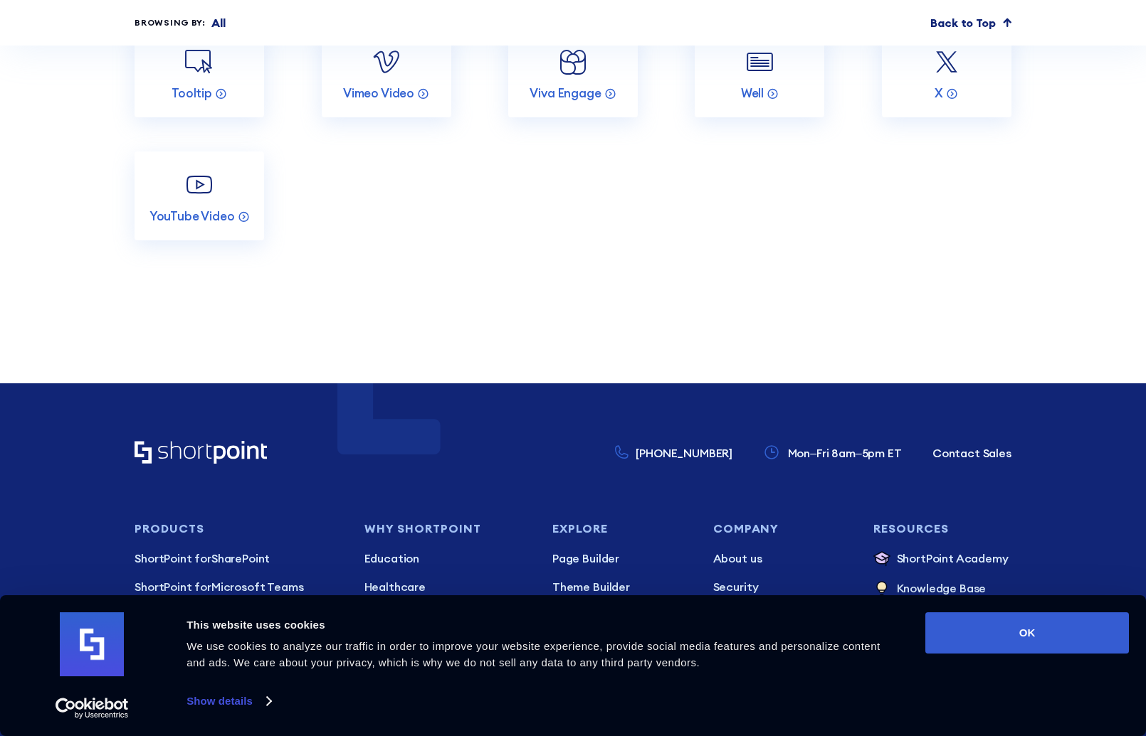
scroll to position [5537, 0]
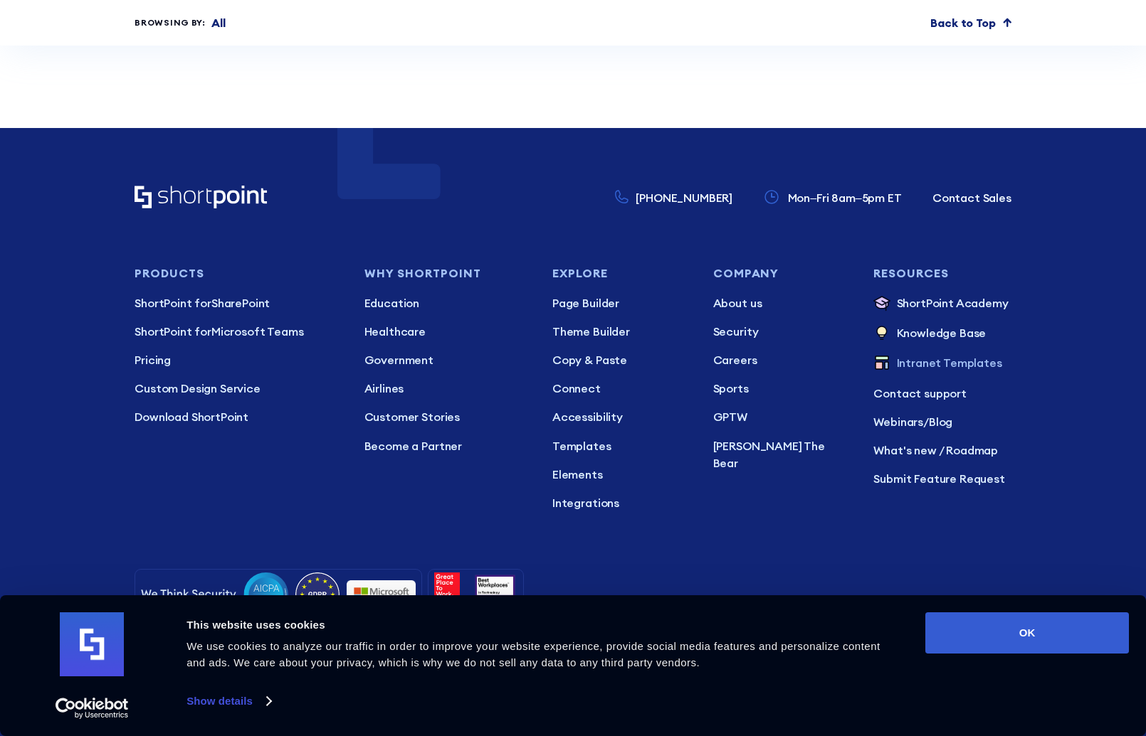
click at [942, 354] on p "Intranet Templates" at bounding box center [949, 363] width 105 height 19
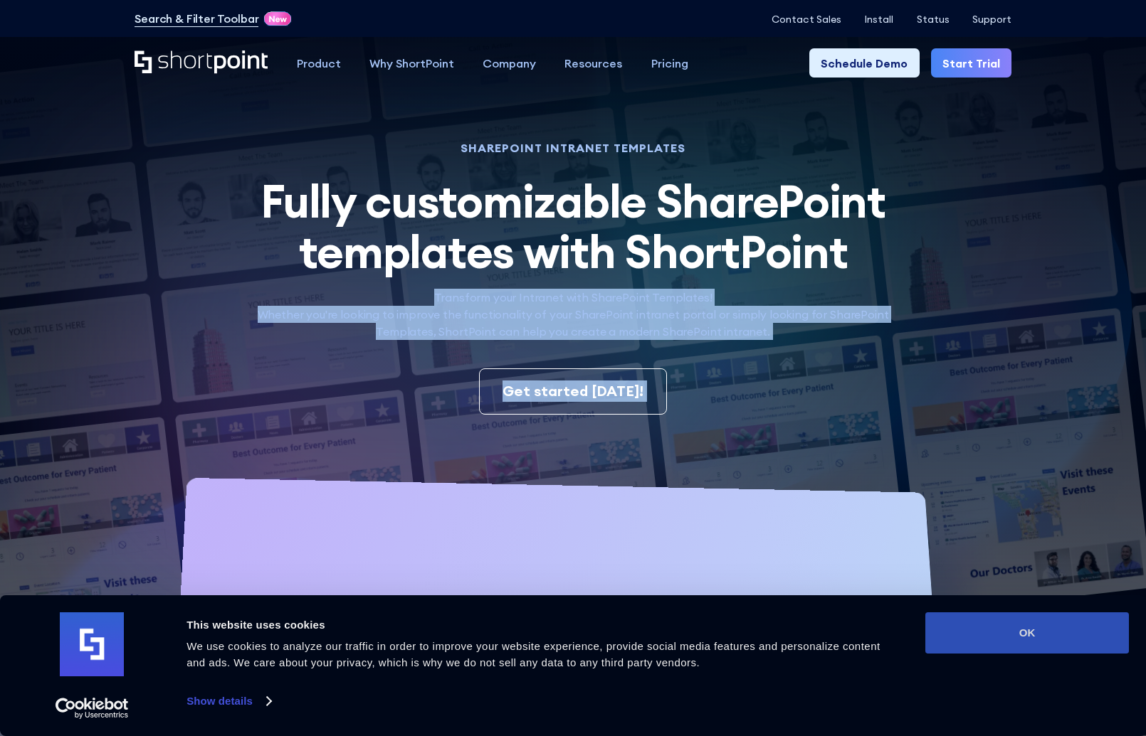
click at [1045, 633] on button "OK" at bounding box center [1027, 633] width 204 height 41
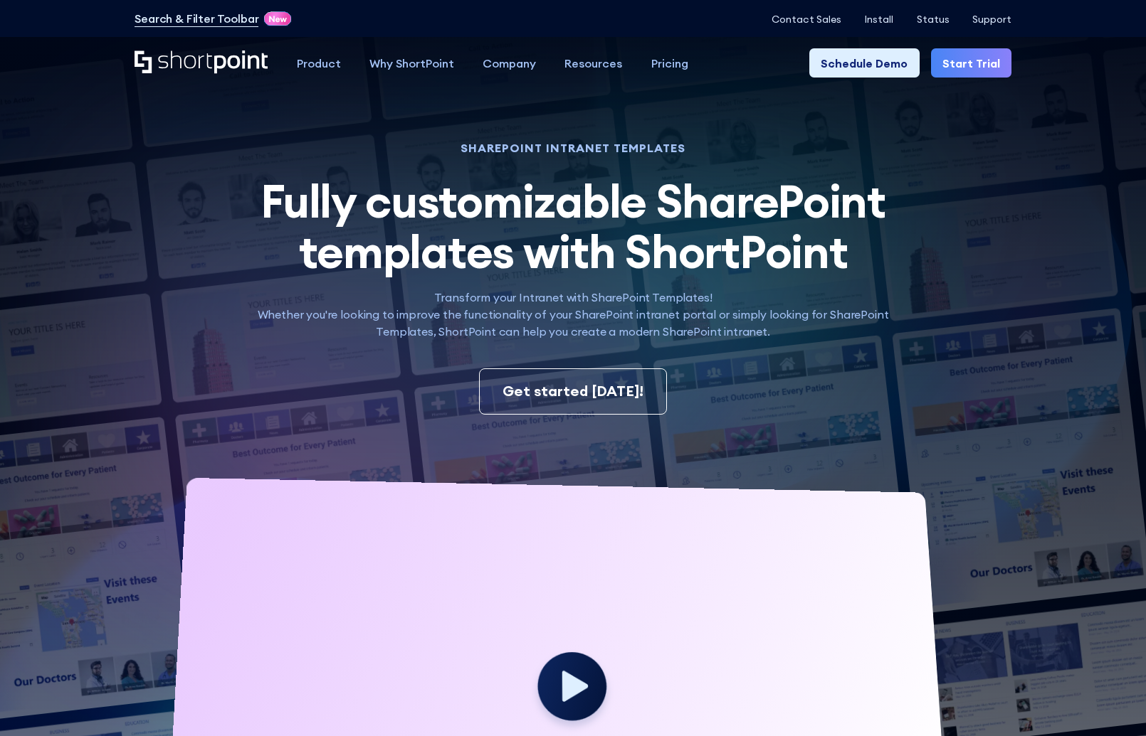
click at [588, 316] on p "Transform your Intranet with SharePoint Templates! Whether you're looking to im…" at bounding box center [573, 314] width 670 height 51
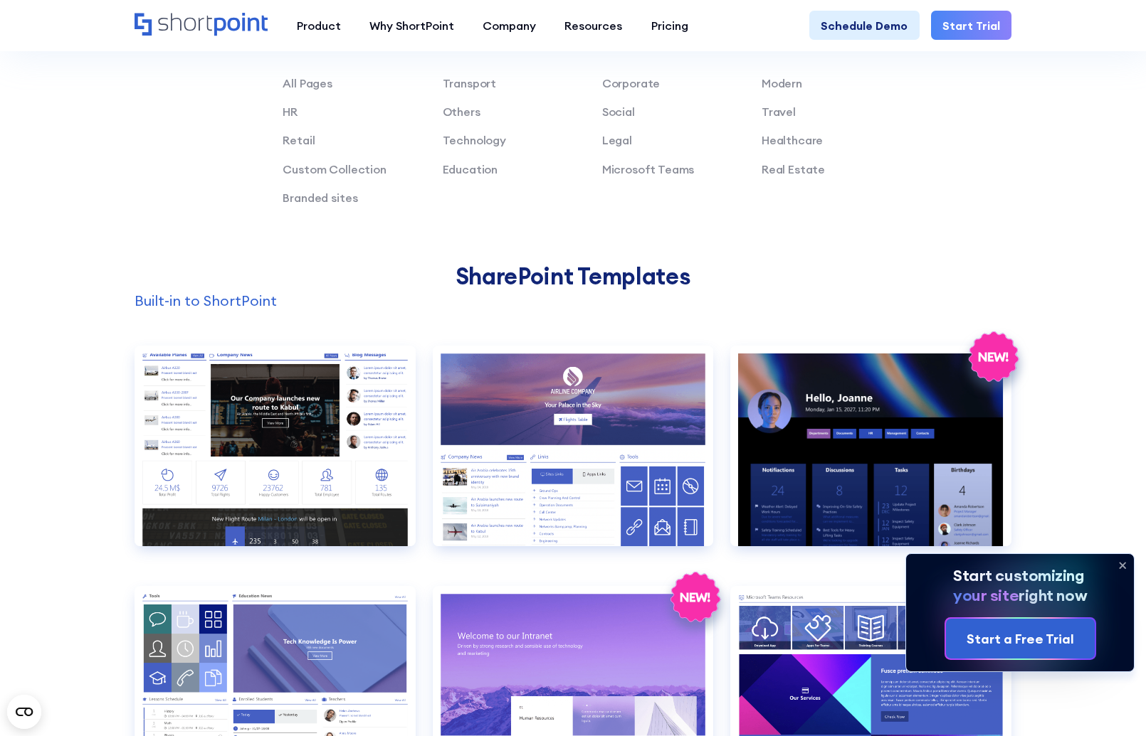
scroll to position [1038, 0]
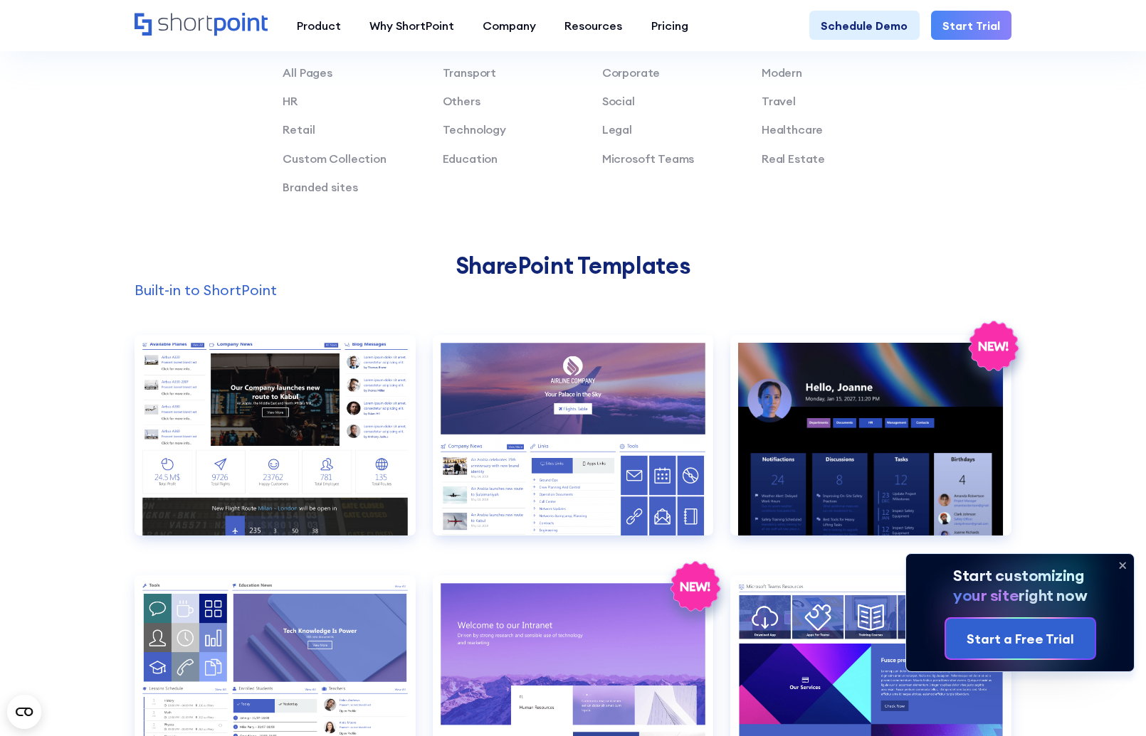
click at [1116, 563] on icon at bounding box center [1122, 565] width 23 height 23
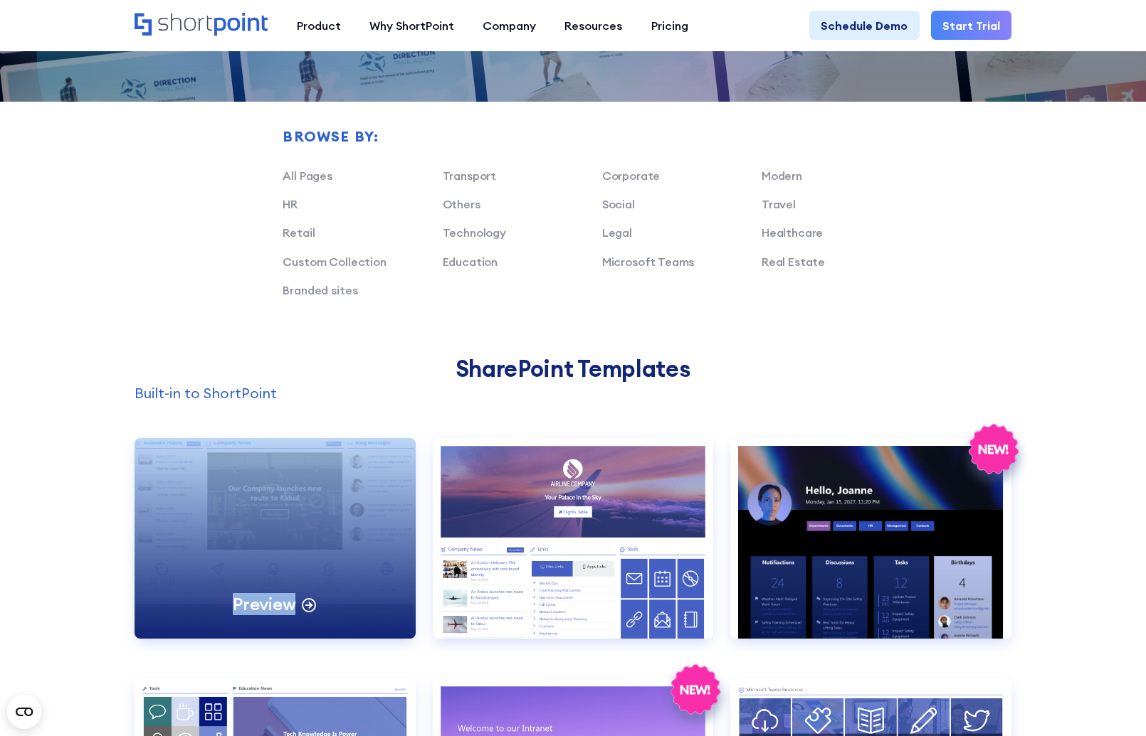
scroll to position [868, 0]
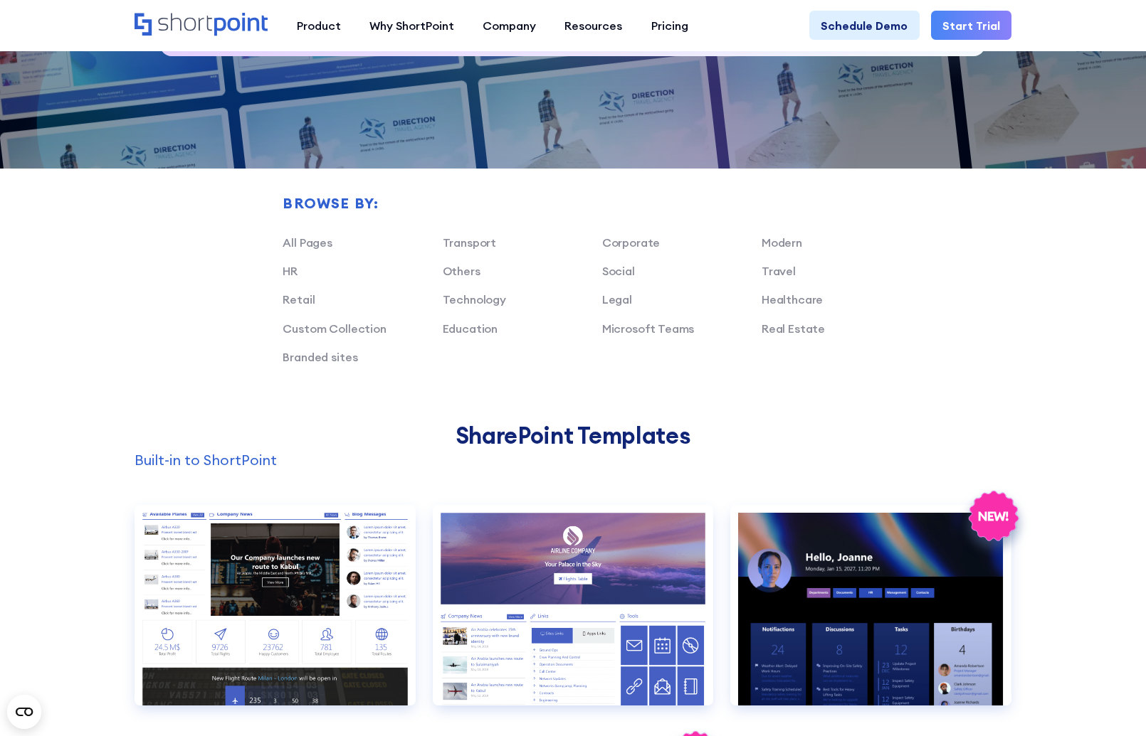
click at [573, 435] on h2 "SharePoint Templates" at bounding box center [572, 436] width 877 height 26
